Goal: Consume media (video, audio)

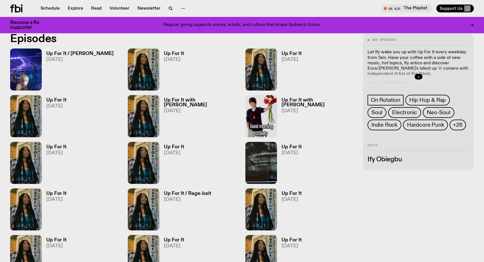
scroll to position [210, 0]
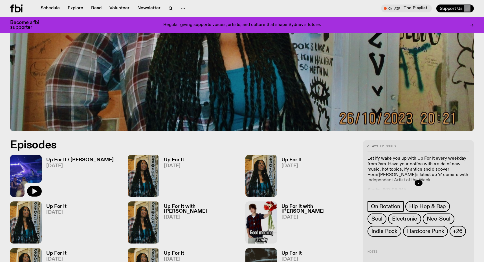
click at [23, 174] on img at bounding box center [26, 176] width 32 height 42
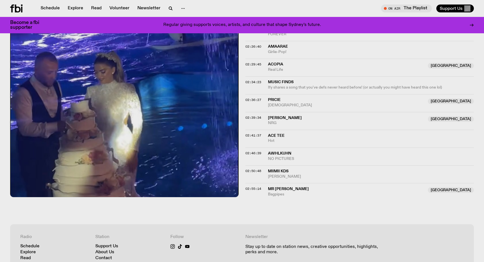
scroll to position [793, 0]
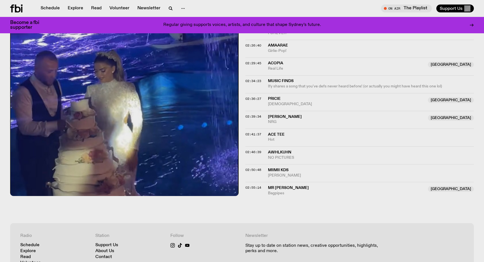
click at [281, 170] on span "Miimii KDS" at bounding box center [278, 170] width 21 height 4
click at [281, 170] on div "Copied" at bounding box center [279, 172] width 15 height 5
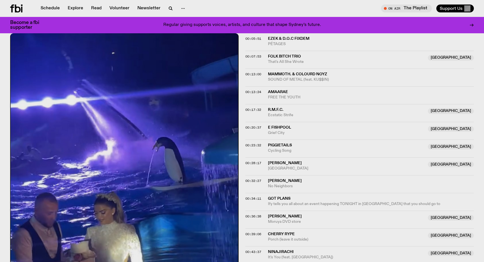
scroll to position [0, 0]
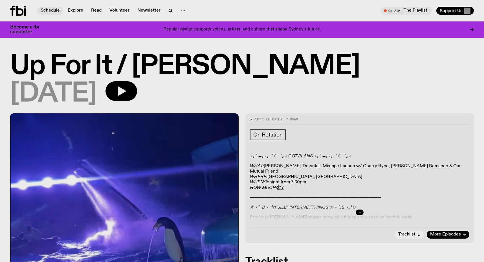
click at [51, 10] on link "Schedule" at bounding box center [50, 11] width 26 height 8
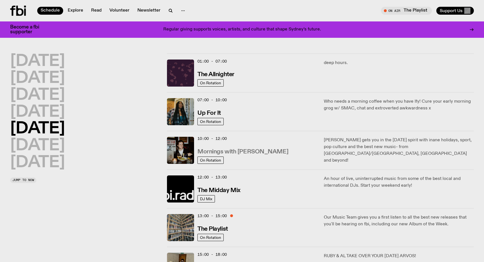
click at [235, 151] on h3 "Mornings with [PERSON_NAME]" at bounding box center [242, 152] width 91 height 6
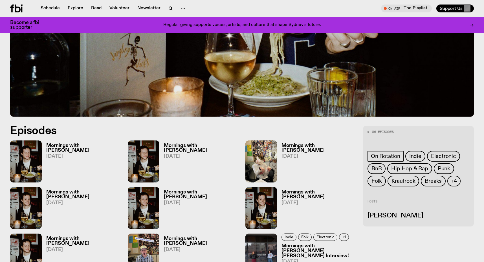
scroll to position [225, 0]
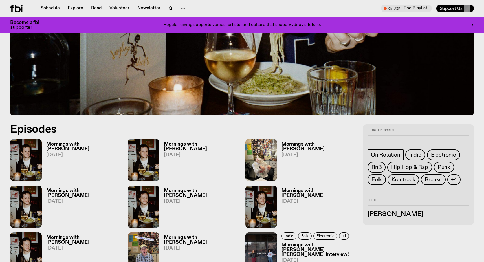
click at [74, 144] on h3 "Mornings with [PERSON_NAME]" at bounding box center [83, 147] width 75 height 10
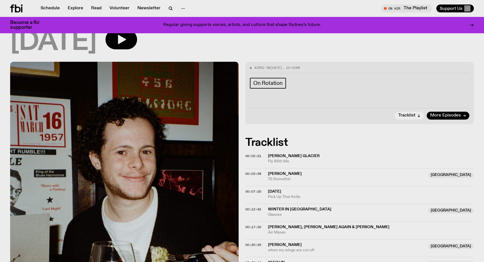
scroll to position [49, 0]
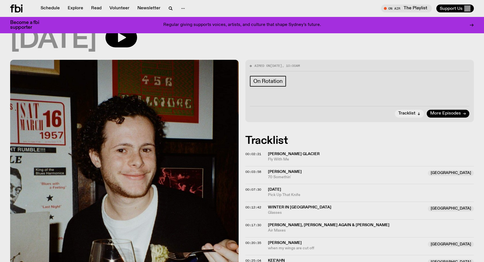
click at [258, 41] on div "[DATE]" at bounding box center [241, 40] width 463 height 25
